Goal: Transaction & Acquisition: Purchase product/service

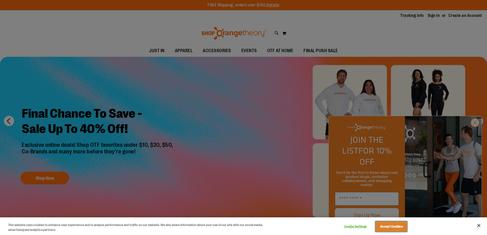
click at [391, 226] on button "Accept Cookies" at bounding box center [391, 226] width 32 height 11
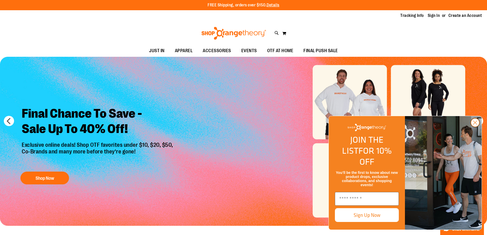
click at [475, 125] on icon "Close dialog" at bounding box center [475, 123] width 4 height 4
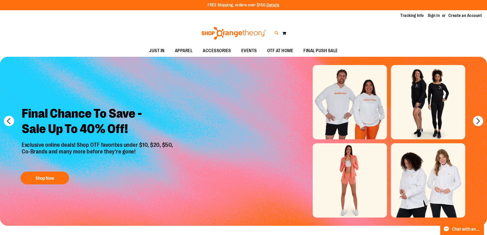
click at [277, 33] on icon at bounding box center [277, 33] width 4 height 6
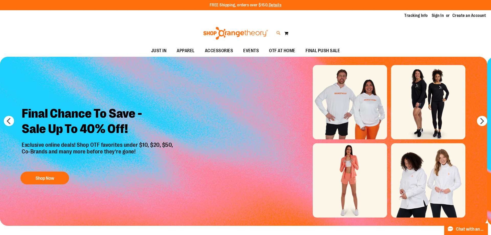
type input "**********"
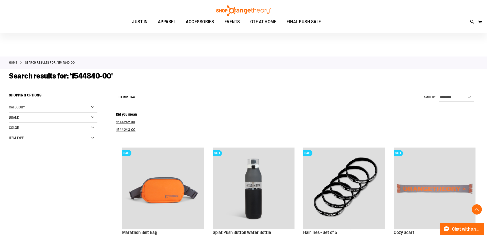
scroll to position [1016, 0]
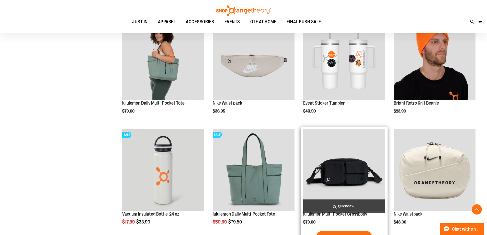
click at [344, 170] on img "product" at bounding box center [344, 170] width 82 height 82
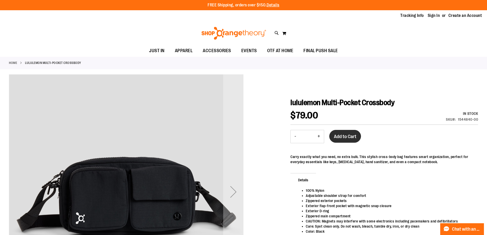
click at [345, 136] on span "Add to Cart" at bounding box center [345, 137] width 22 height 6
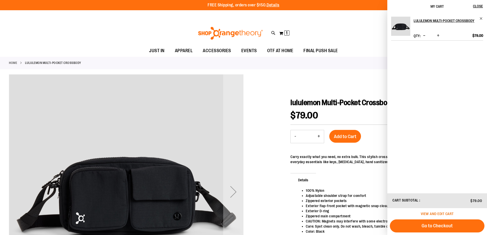
click at [437, 214] on span "View and edit cart" at bounding box center [437, 214] width 33 height 4
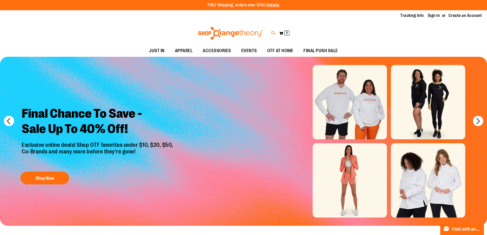
click at [273, 33] on icon at bounding box center [273, 33] width 4 height 6
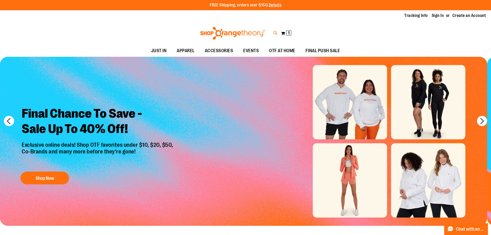
type input "*******"
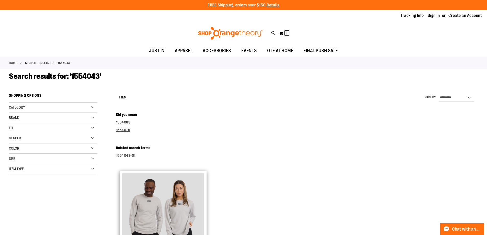
click at [163, 204] on img "product" at bounding box center [163, 214] width 82 height 82
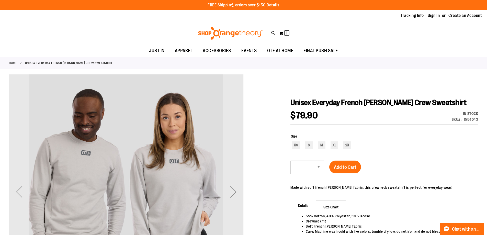
click at [319, 167] on button "+" at bounding box center [319, 167] width 10 height 13
type input "*"
click at [322, 145] on div "M" at bounding box center [322, 145] width 8 height 8
type input "***"
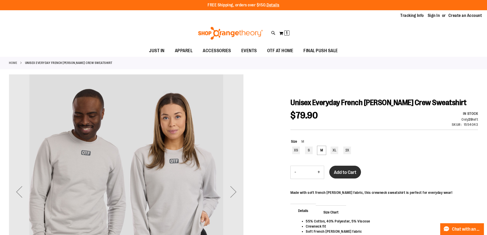
click at [345, 172] on span "Add to Cart" at bounding box center [345, 172] width 22 height 6
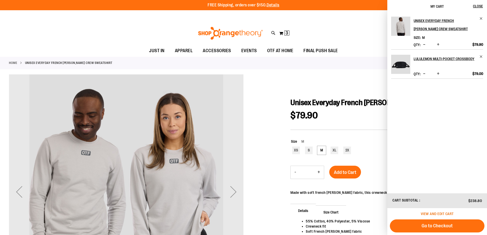
click at [437, 214] on span "View and edit cart" at bounding box center [437, 214] width 33 height 4
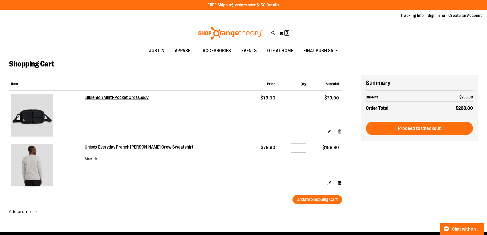
click at [340, 131] on link "Remove item" at bounding box center [340, 131] width 4 height 5
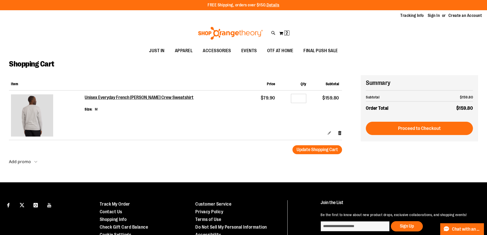
click at [329, 133] on link "Edit" at bounding box center [329, 132] width 4 height 5
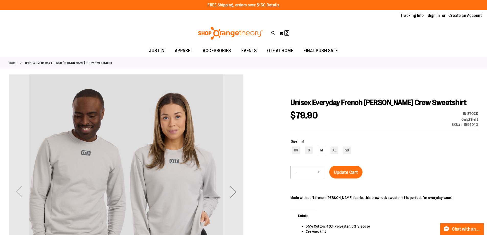
click at [319, 172] on button "+" at bounding box center [319, 172] width 10 height 13
type input "*"
click at [346, 172] on span "Update Cart" at bounding box center [346, 172] width 24 height 6
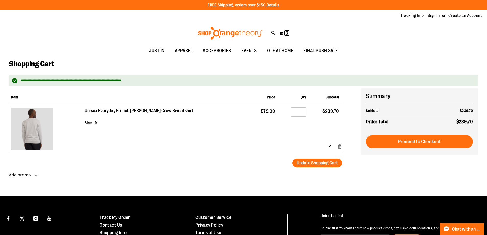
click at [340, 146] on link "Remove item" at bounding box center [340, 146] width 4 height 5
